Goal: Task Accomplishment & Management: Manage account settings

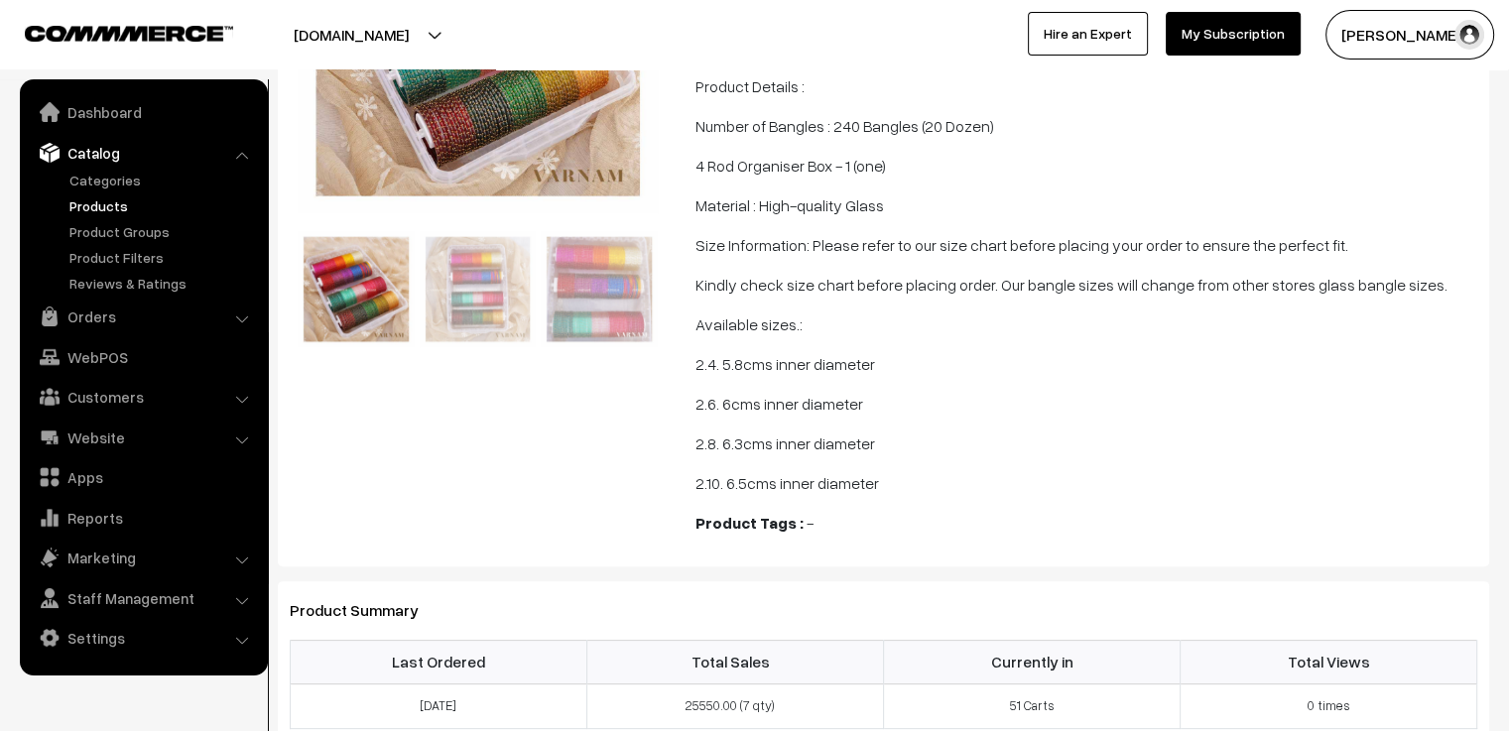
scroll to position [397, 0]
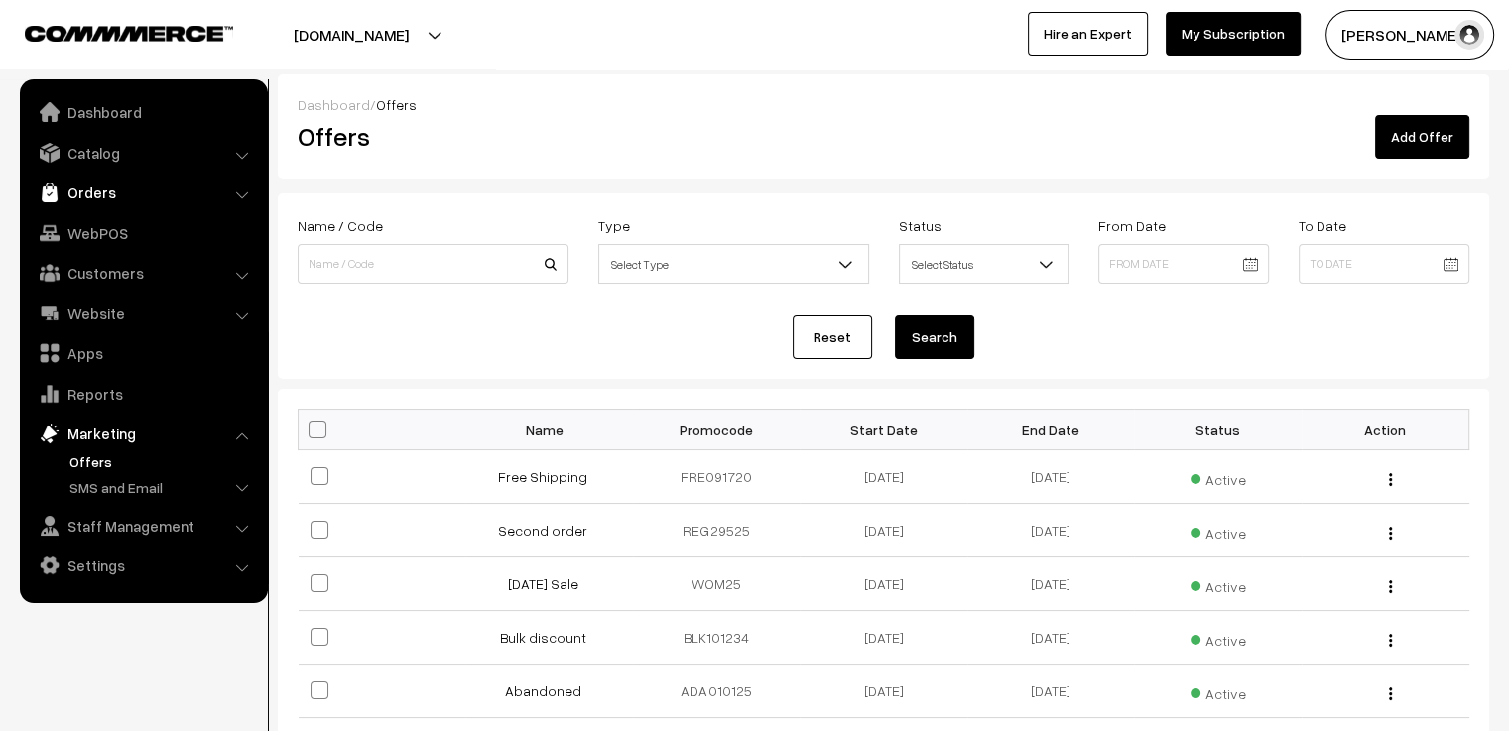
click at [166, 194] on link "Orders" at bounding box center [143, 193] width 236 height 36
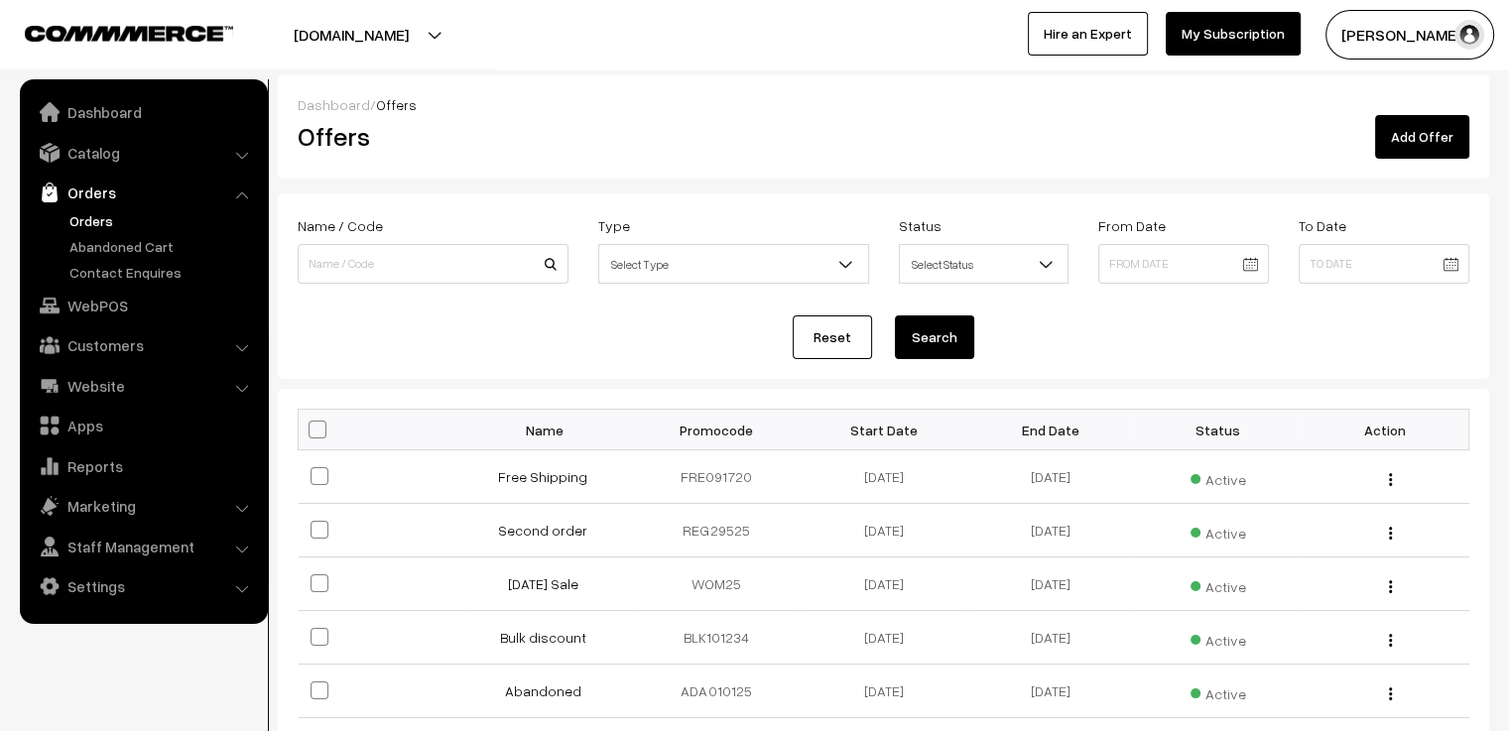
click at [85, 217] on link "Orders" at bounding box center [163, 220] width 196 height 21
